Goal: Contribute content

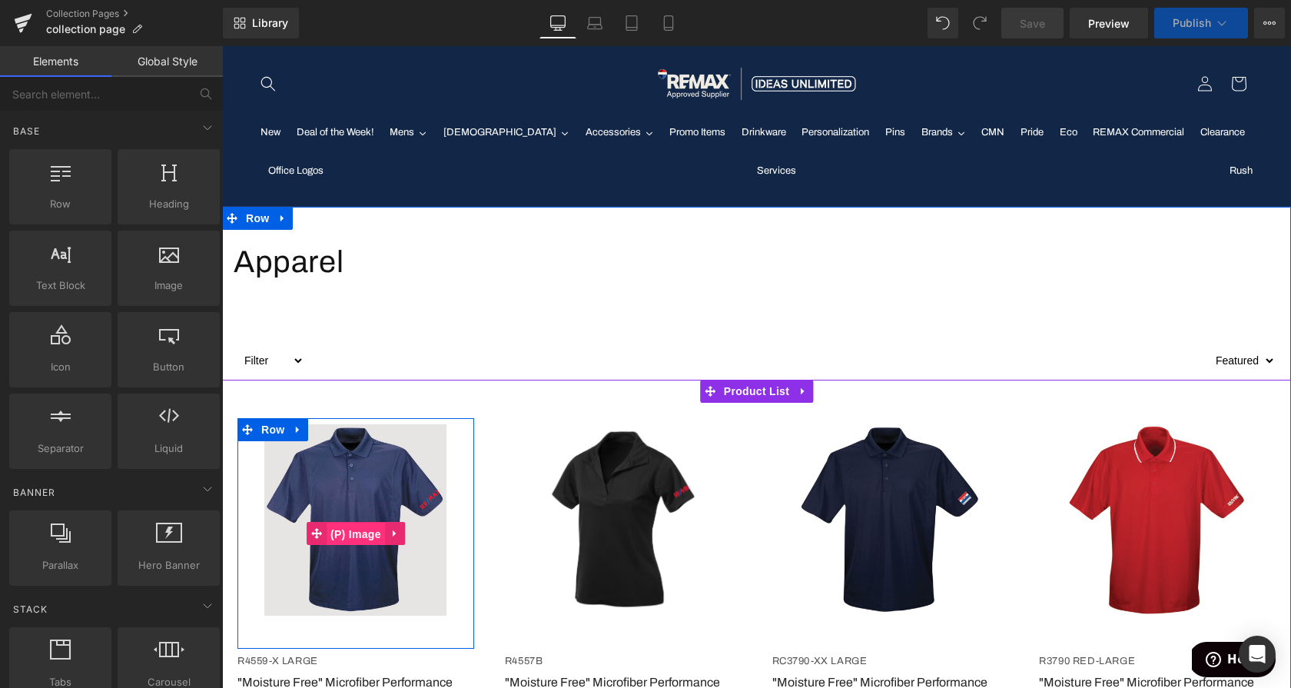
click at [347, 533] on span "(P) Image" at bounding box center [356, 534] width 58 height 23
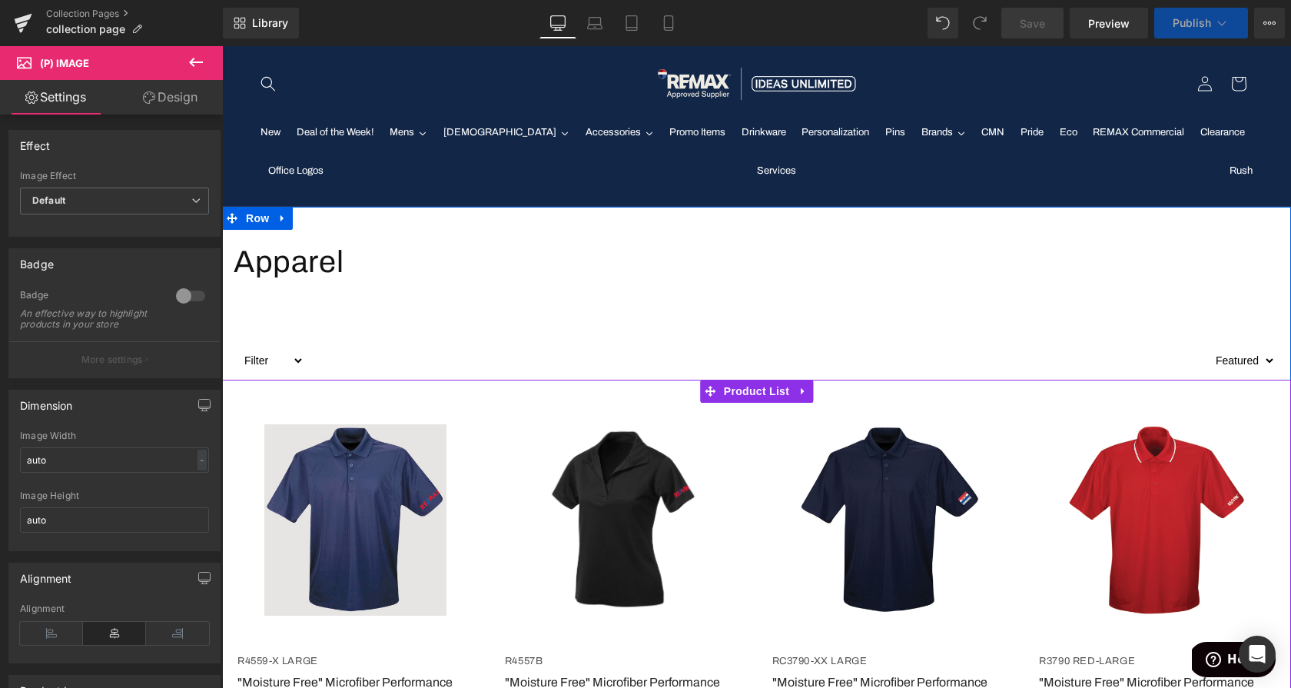
scroll to position [142, 0]
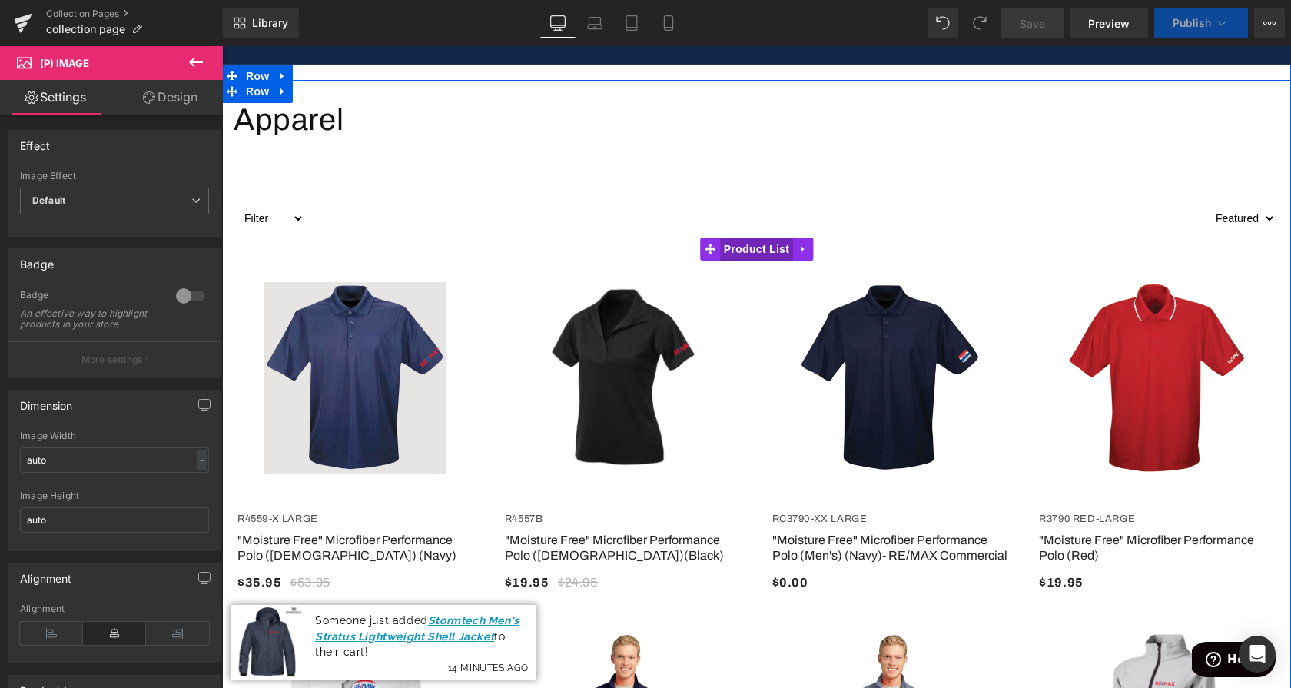
click at [758, 251] on span "Product List" at bounding box center [756, 249] width 73 height 23
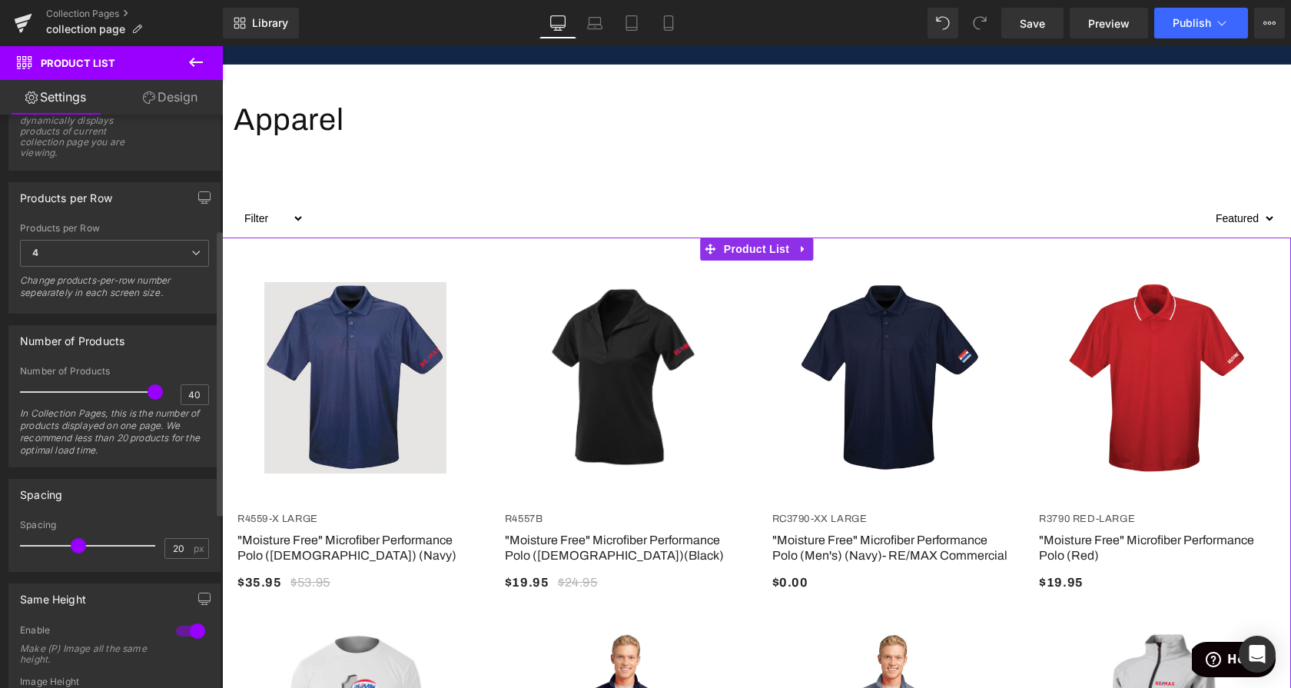
scroll to position [0, 0]
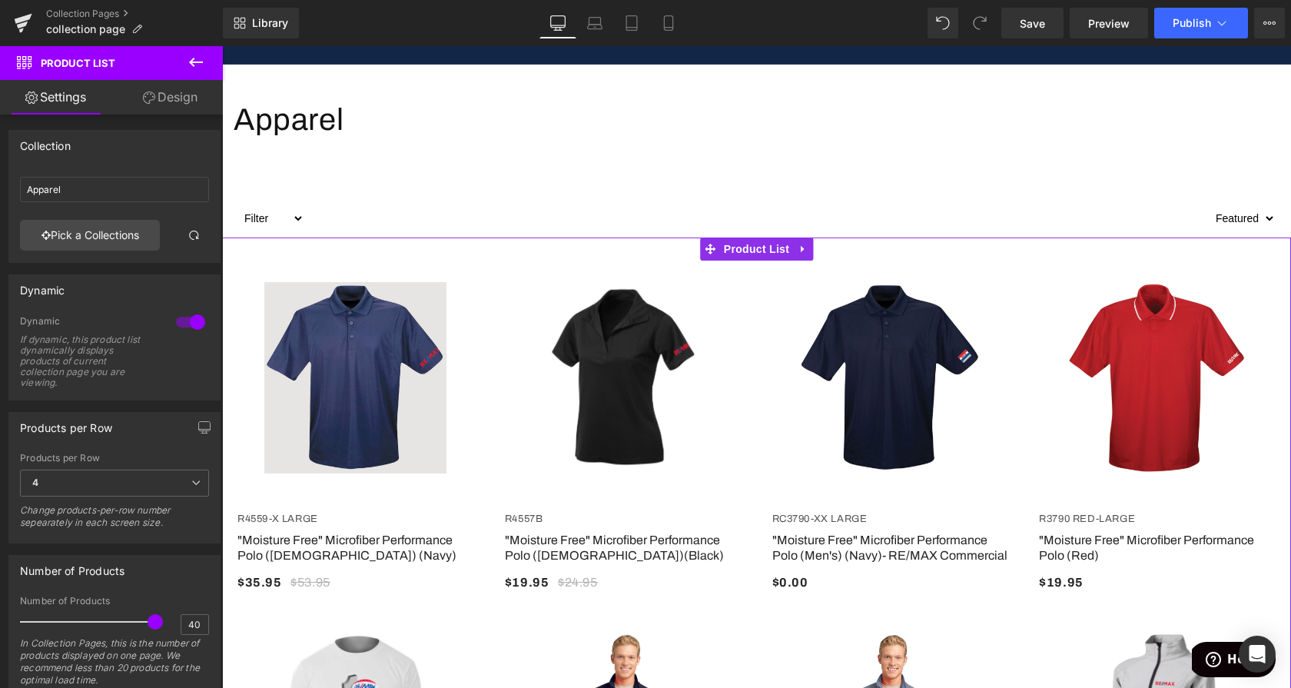
click at [164, 106] on link "Design" at bounding box center [170, 97] width 111 height 35
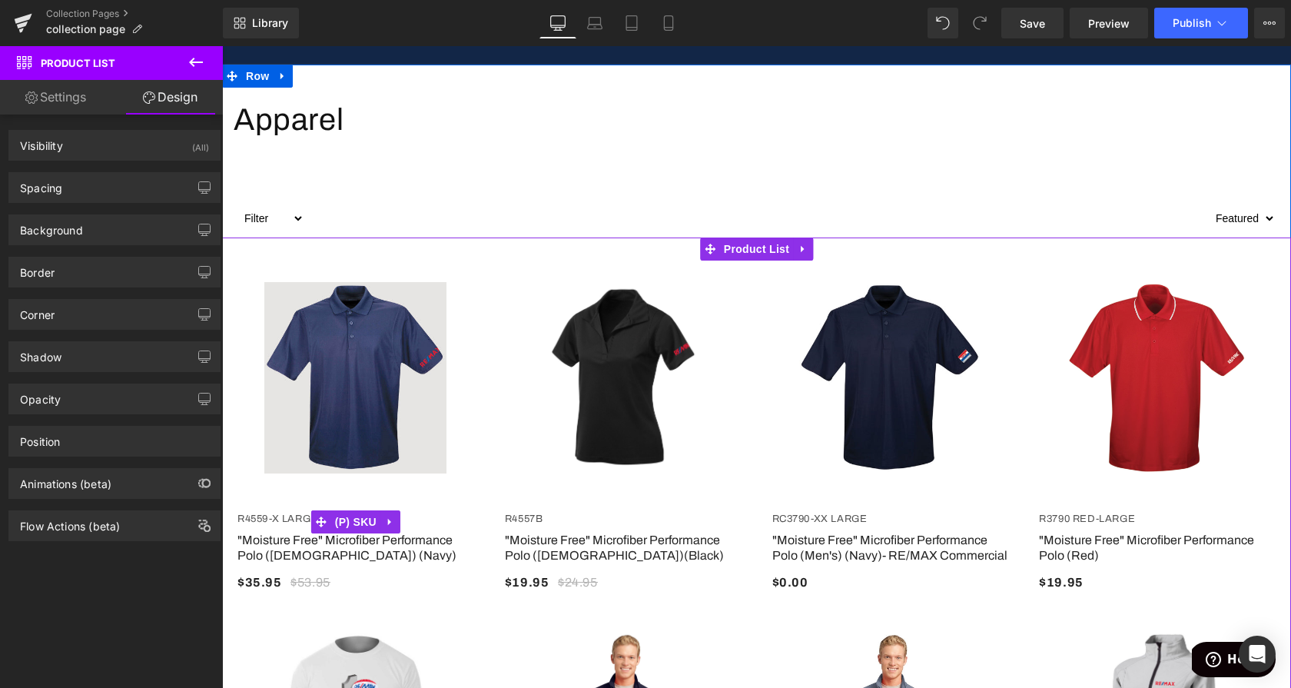
click at [276, 517] on span "R4559-X Large" at bounding box center [278, 518] width 81 height 11
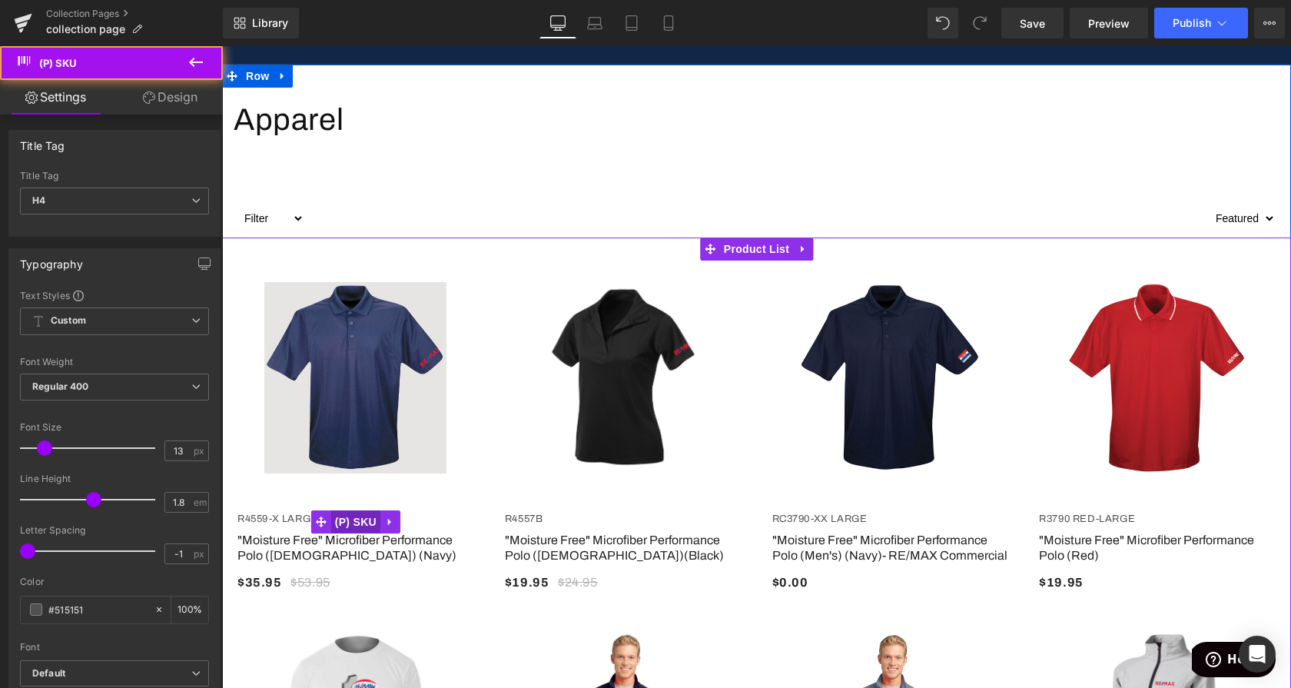
click at [364, 523] on span "(P) SKU" at bounding box center [355, 521] width 49 height 23
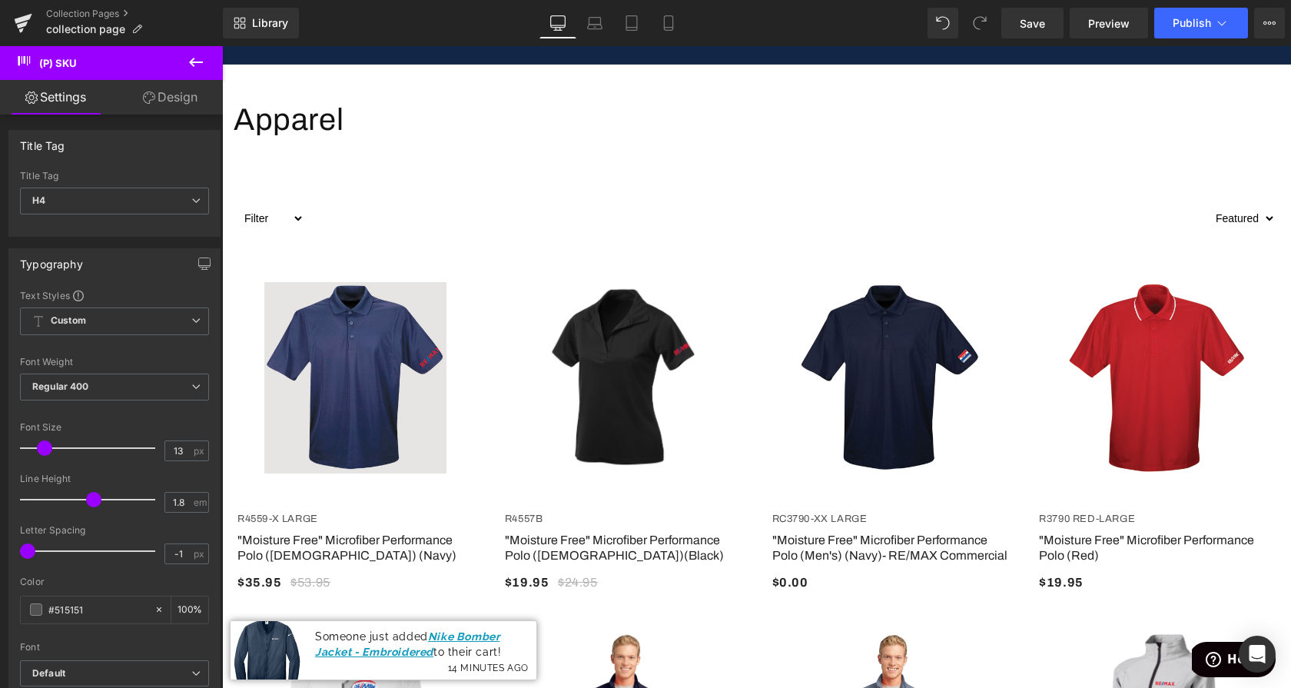
click at [195, 60] on icon at bounding box center [196, 62] width 18 height 18
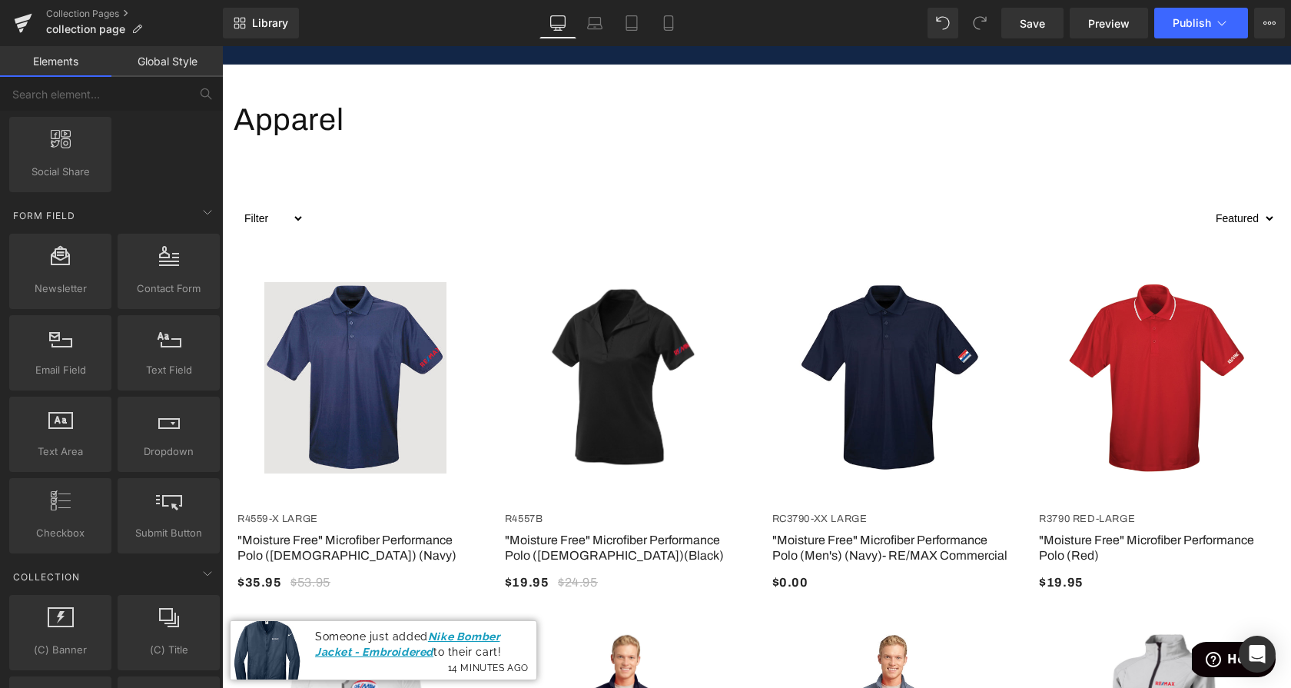
scroll to position [2814, 0]
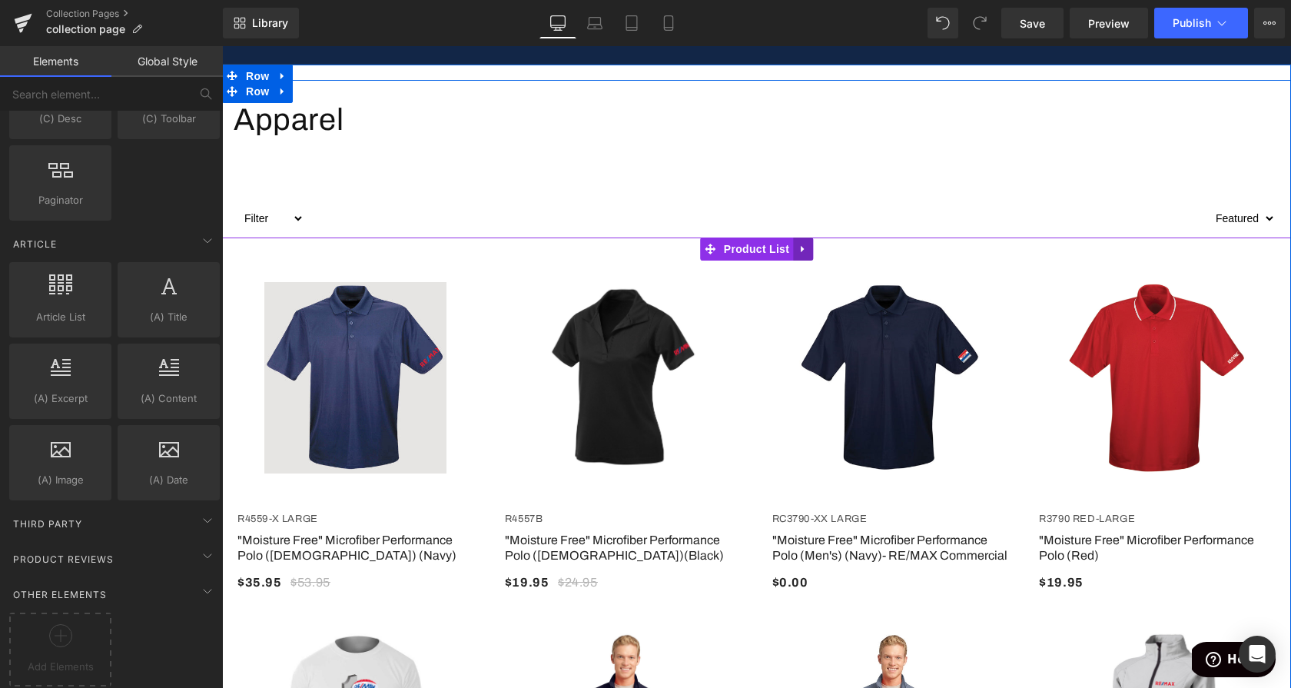
click at [800, 250] on icon at bounding box center [803, 250] width 11 height 12
click at [683, 263] on div "- 20 % (P) Image Row R4557B (P) SKU (P) Title" at bounding box center [624, 435] width 268 height 349
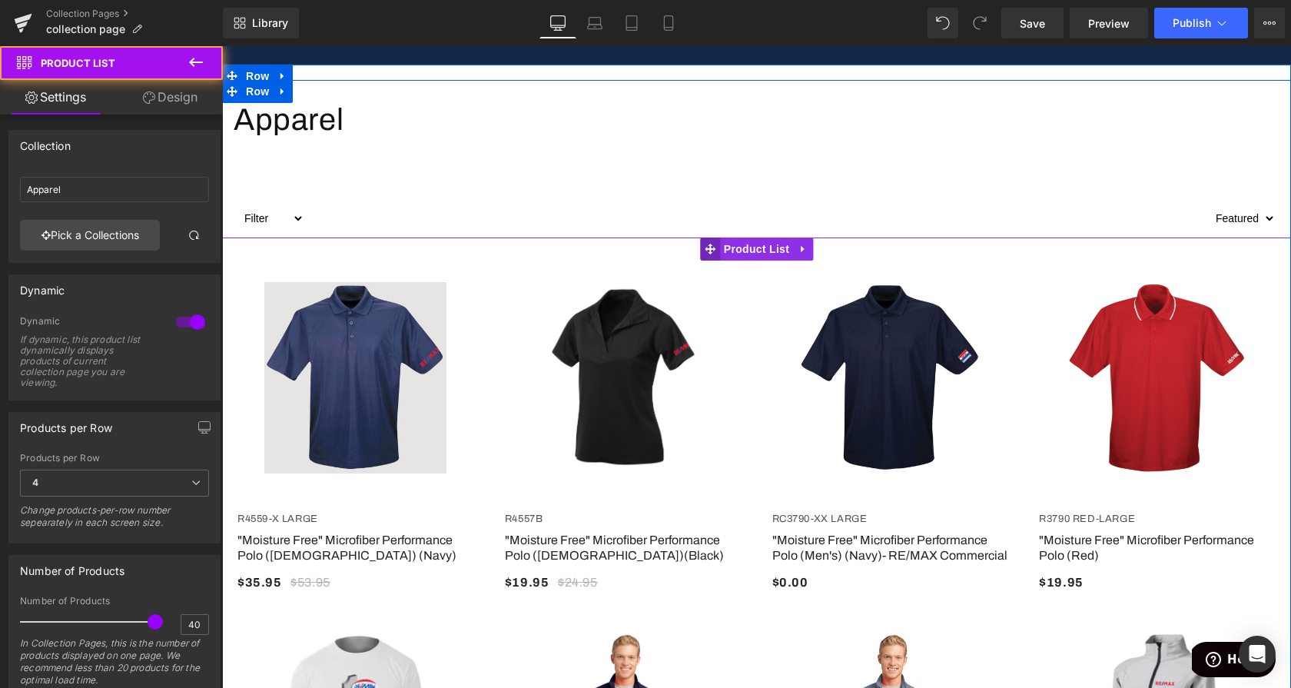
click at [713, 251] on icon at bounding box center [710, 250] width 11 height 12
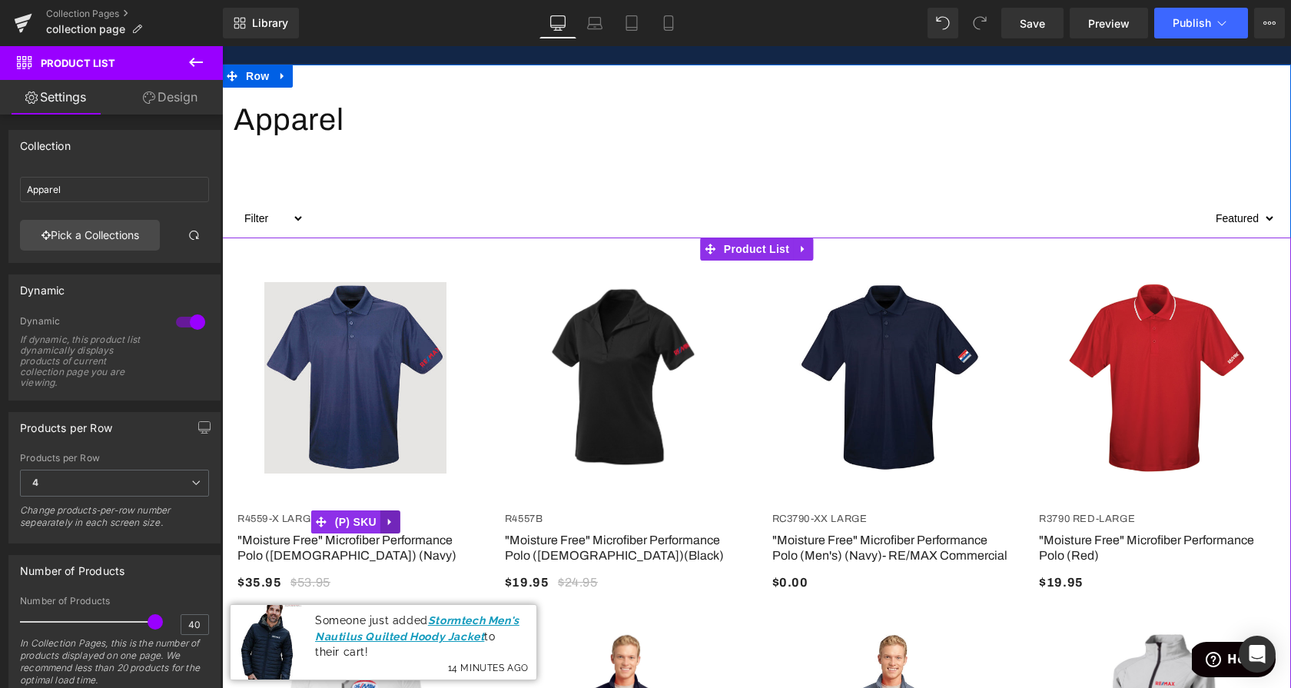
click at [394, 522] on icon at bounding box center [390, 523] width 11 height 12
click at [396, 522] on icon at bounding box center [400, 522] width 11 height 11
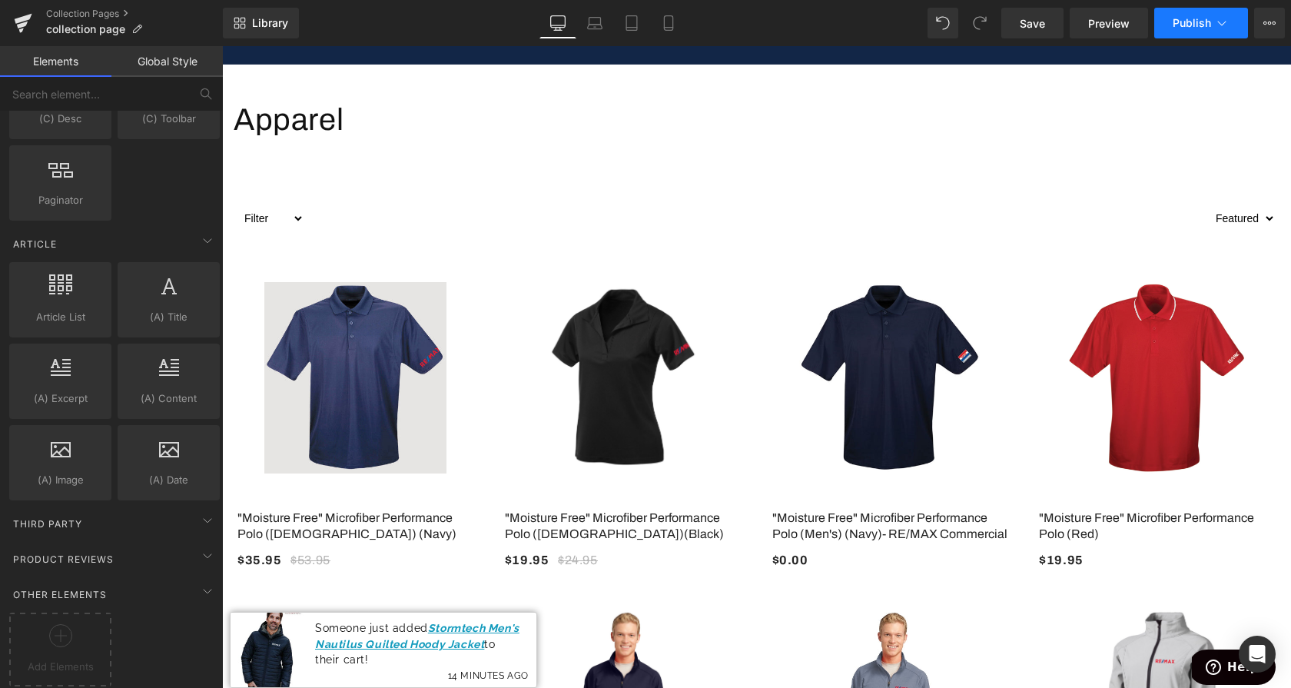
click at [1190, 30] on button "Publish" at bounding box center [1202, 23] width 94 height 31
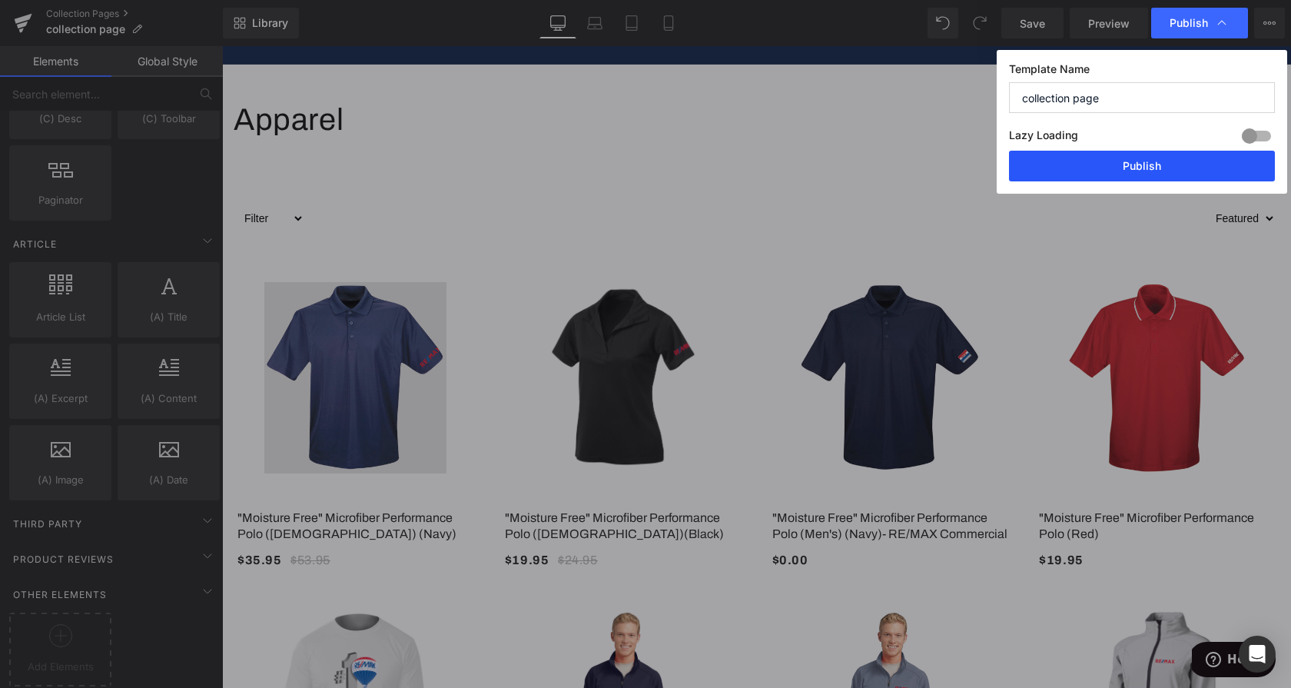
click at [1178, 165] on button "Publish" at bounding box center [1142, 166] width 266 height 31
